Goal: Task Accomplishment & Management: Manage account settings

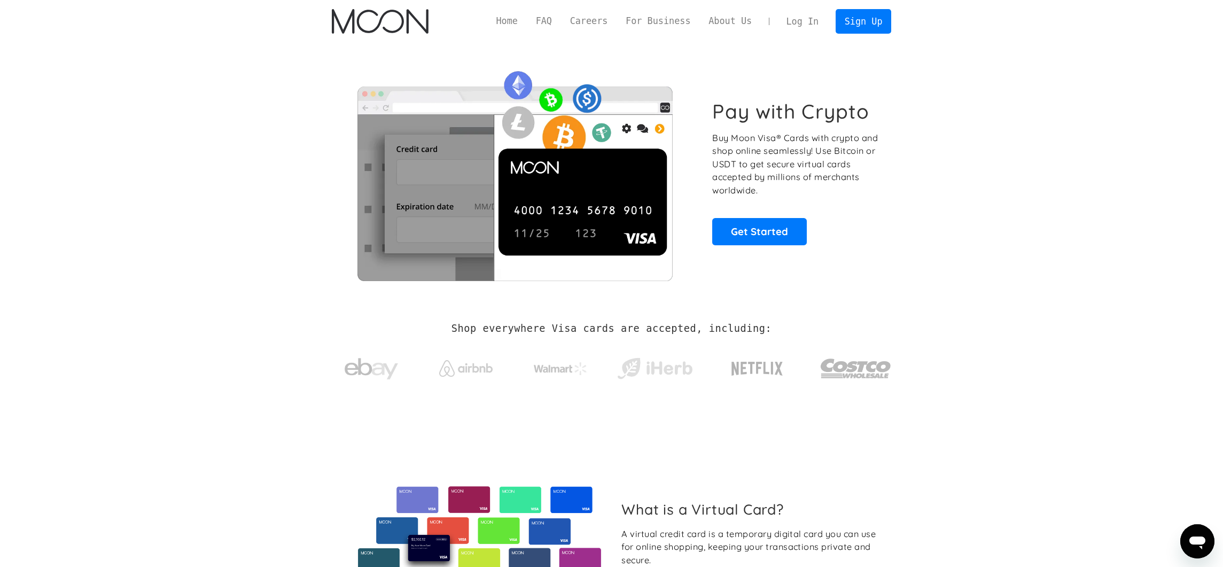
click at [792, 25] on link "Log In" at bounding box center [802, 22] width 50 height 24
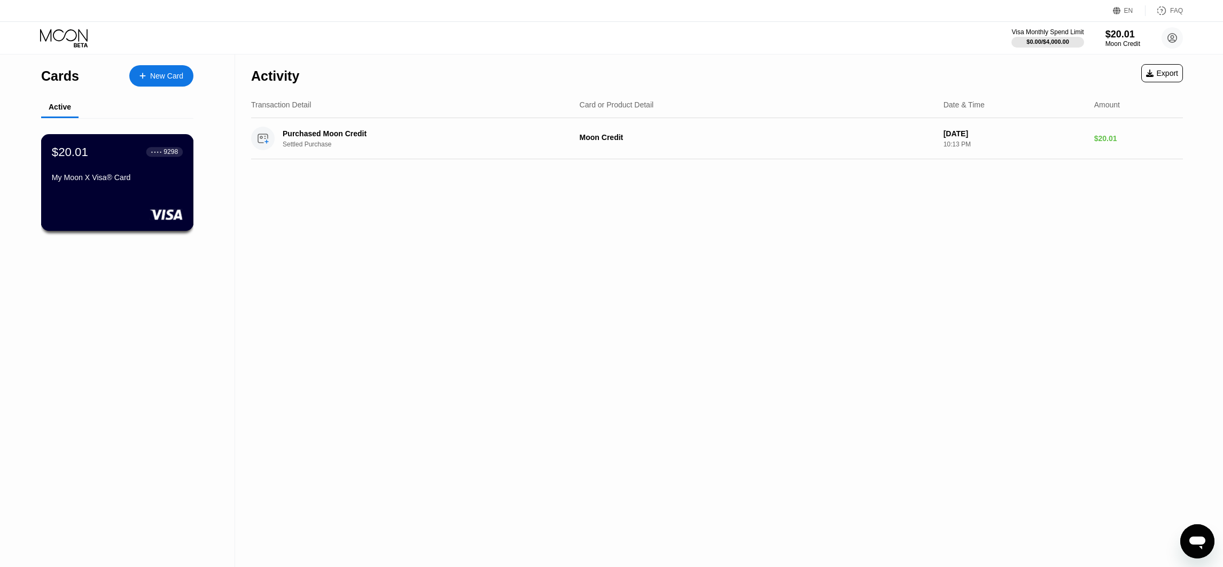
click at [69, 165] on div "$20.01 ● ● ● ● 9298 My Moon X Visa® Card" at bounding box center [117, 165] width 131 height 41
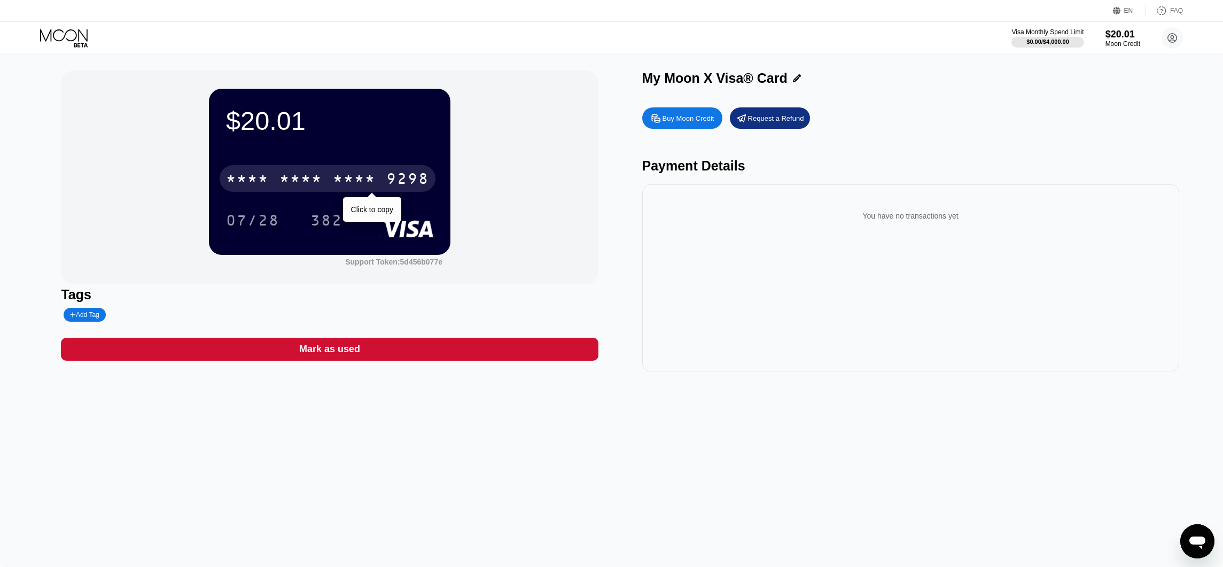
click at [273, 185] on div "* * * * * * * * * * * * 9298" at bounding box center [328, 178] width 216 height 27
click at [364, 184] on div "2283" at bounding box center [354, 179] width 43 height 17
